Goal: Information Seeking & Learning: Learn about a topic

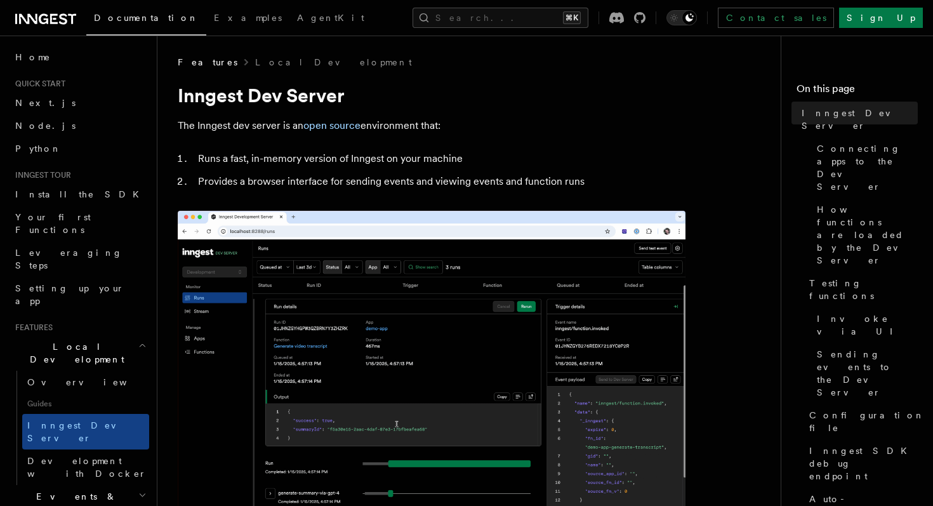
click at [848, 76] on div "On this page Inngest Dev Server Connecting apps to the Dev Server How functions…" at bounding box center [856, 311] width 121 height 470
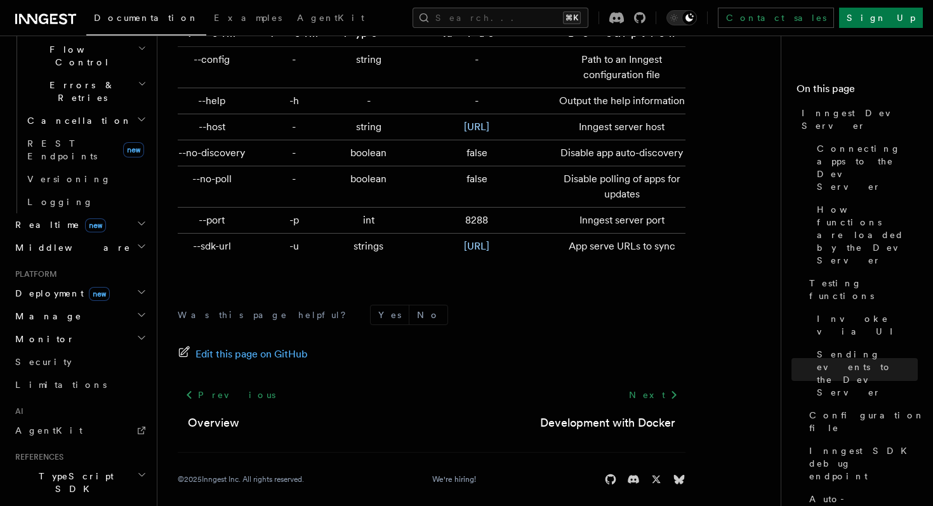
scroll to position [624, 0]
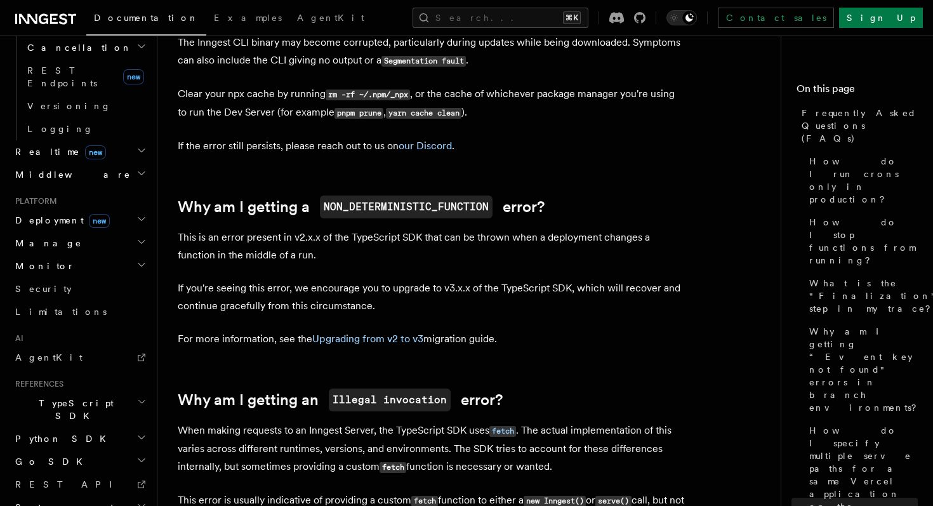
scroll to position [1985, 0]
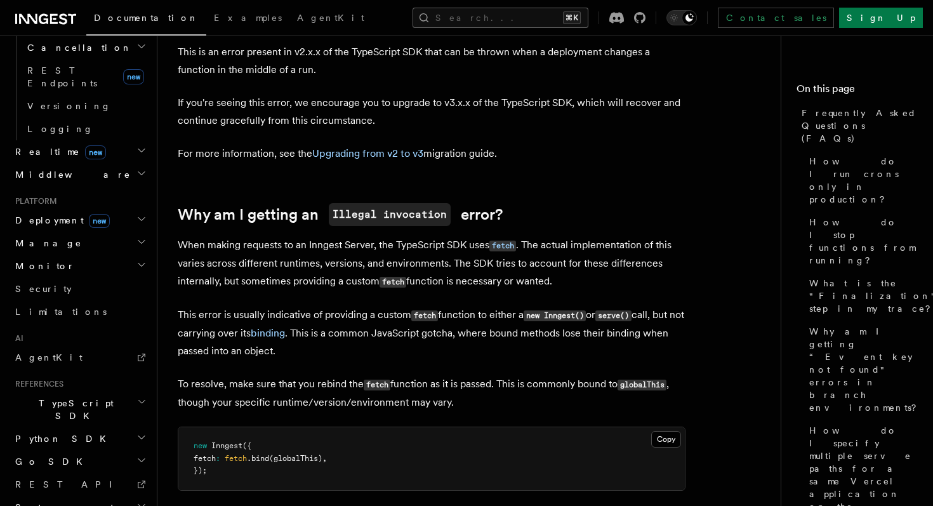
click at [470, 20] on button "Search... ⌘K" at bounding box center [500, 18] width 176 height 20
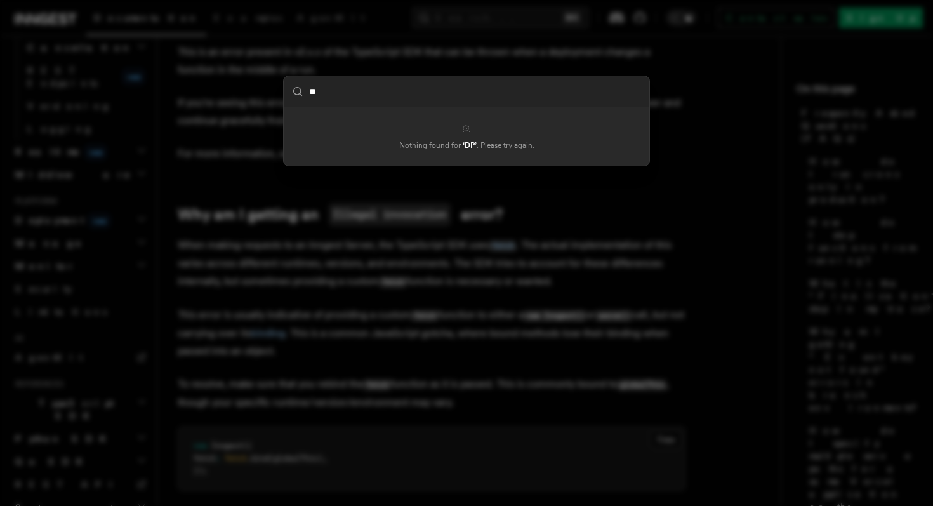
type input "*"
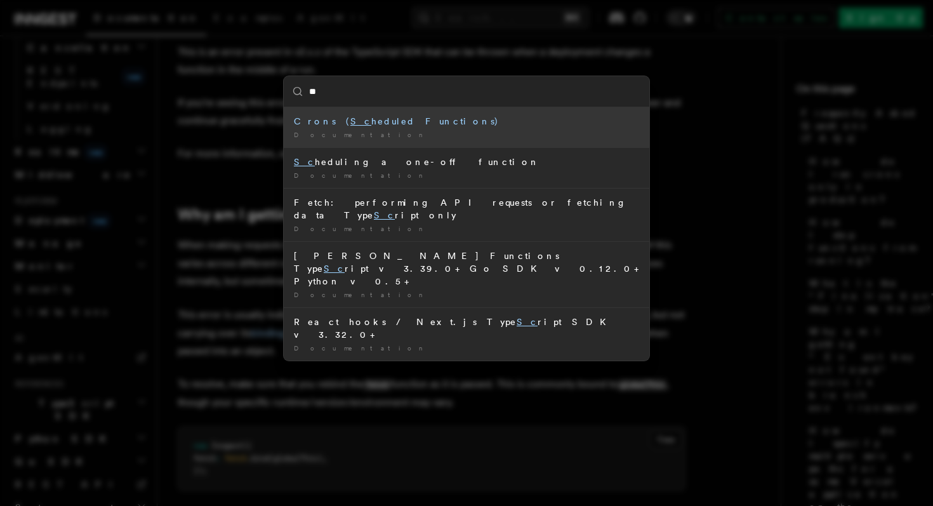
type input "*"
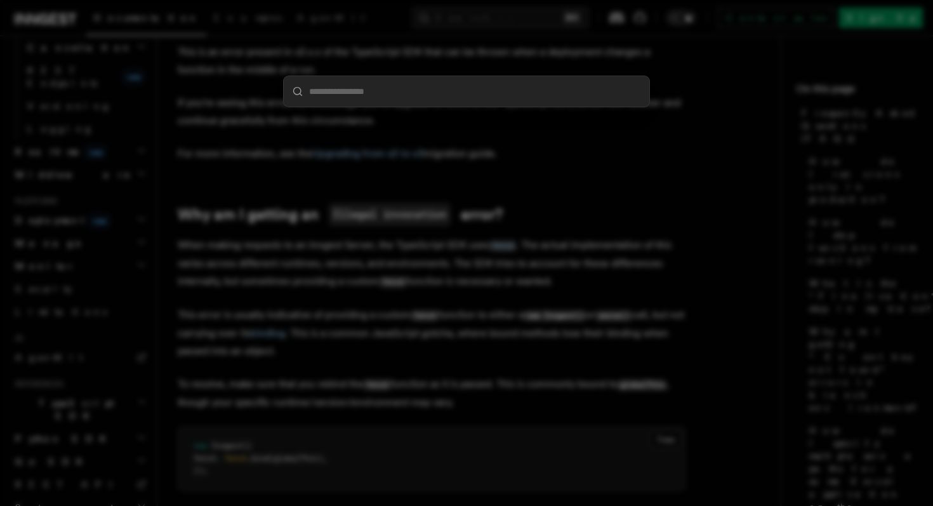
click at [460, 29] on div at bounding box center [466, 253] width 933 height 506
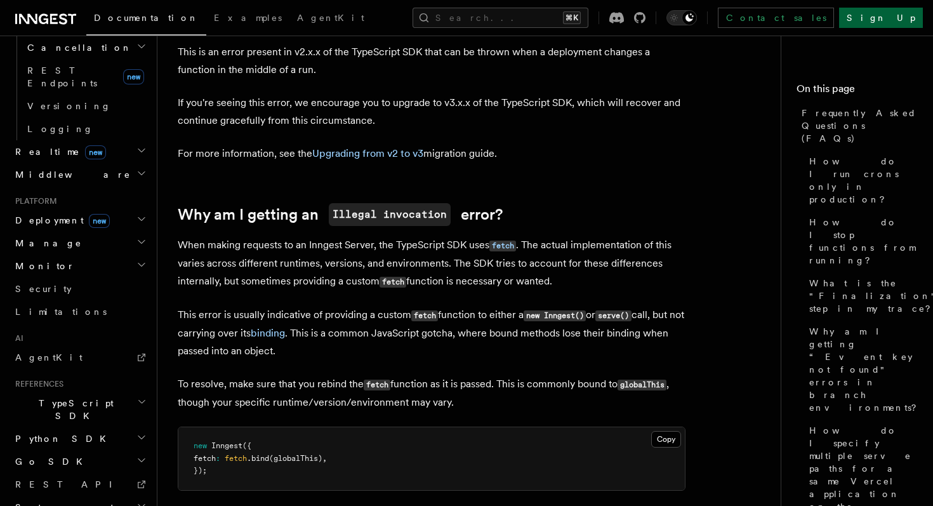
click at [885, 18] on link "Sign Up" at bounding box center [881, 18] width 84 height 20
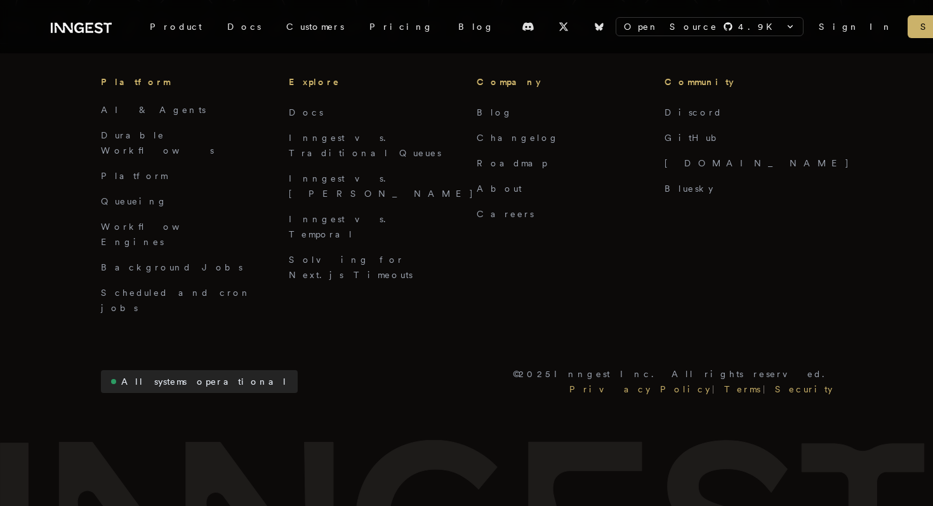
scroll to position [1118, 0]
click at [763, 381] on link "Terms" at bounding box center [741, 388] width 41 height 15
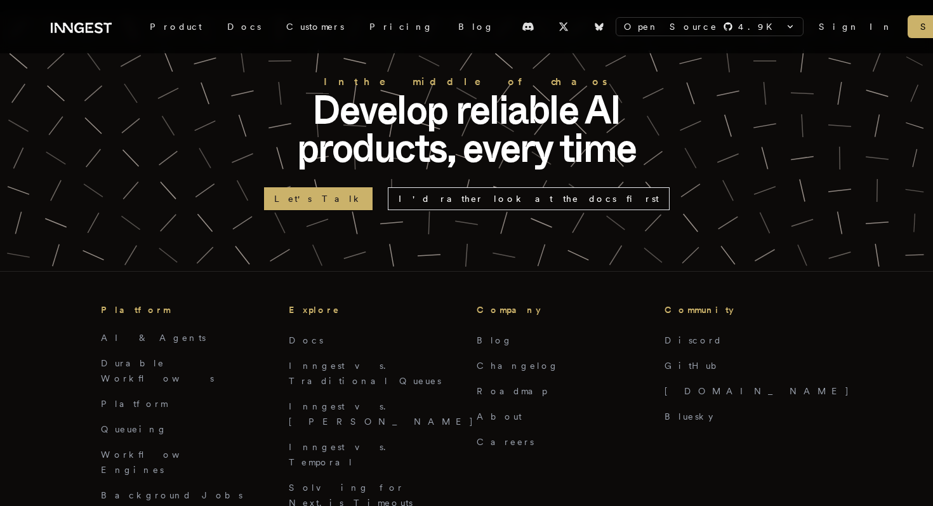
scroll to position [970, 0]
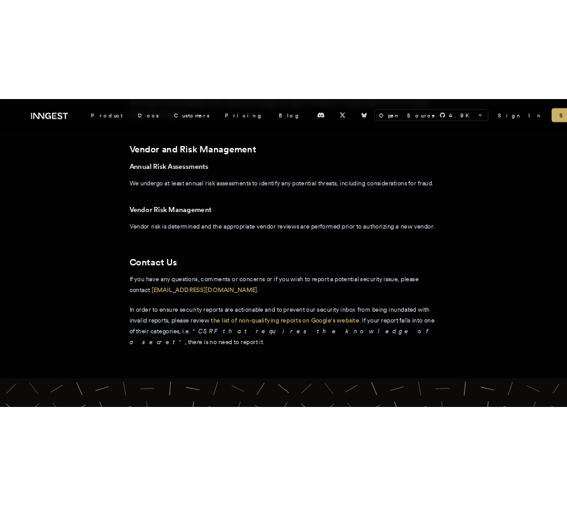
scroll to position [2329, 0]
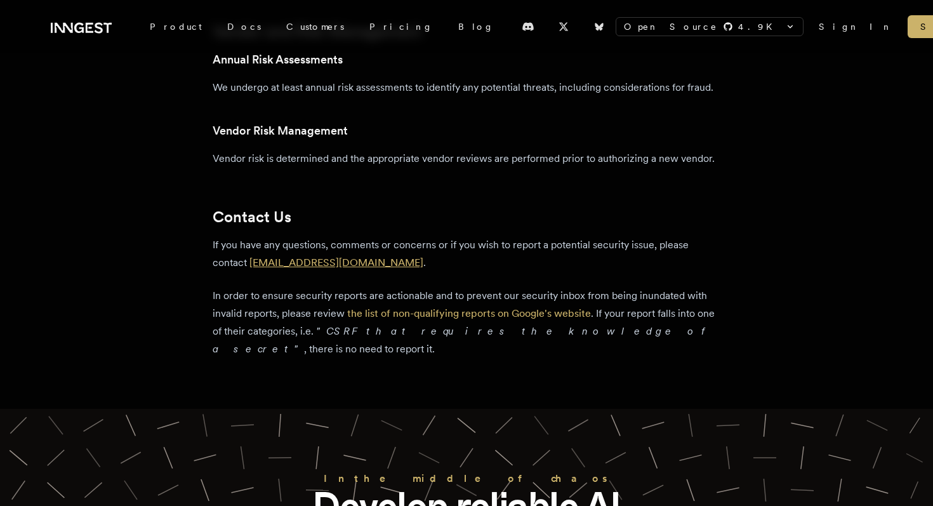
click at [329, 266] on link "[EMAIL_ADDRESS][DOMAIN_NAME]" at bounding box center [336, 262] width 174 height 12
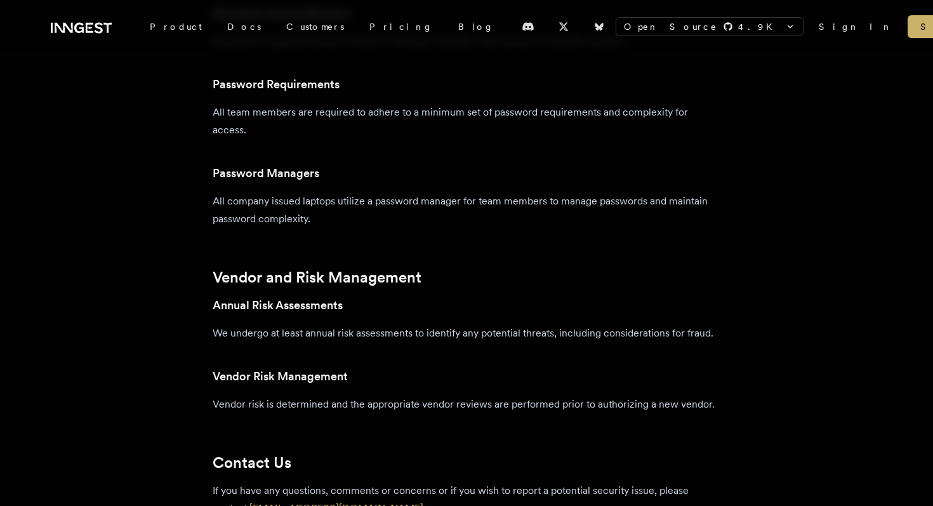
scroll to position [2088, 0]
